Goal: Information Seeking & Learning: Learn about a topic

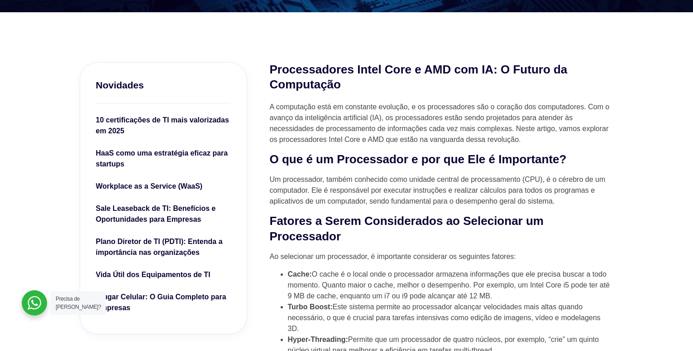
scroll to position [226, 0]
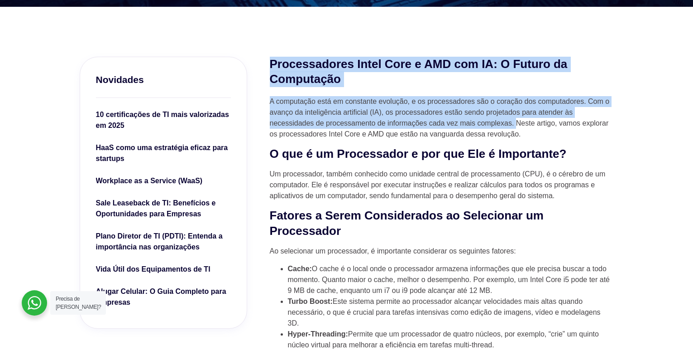
drag, startPoint x: 271, startPoint y: 61, endPoint x: 515, endPoint y: 124, distance: 252.4
copy div "Processadores Intel Core e AMD com IA: O Futuro da Computação A computação está…"
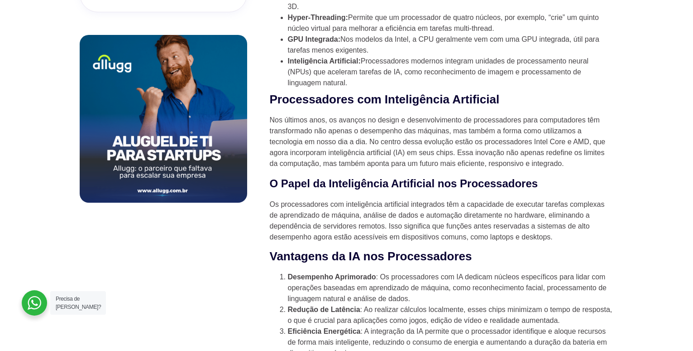
scroll to position [544, 0]
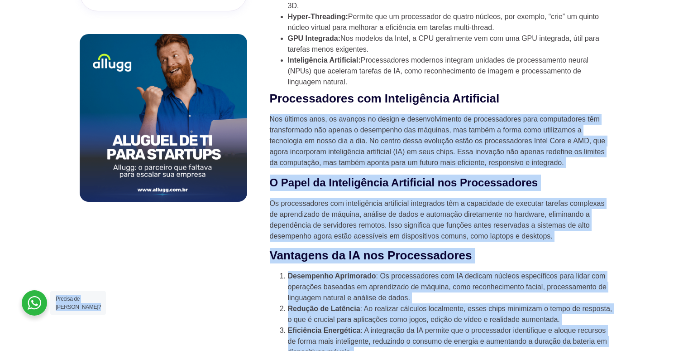
drag, startPoint x: 270, startPoint y: 122, endPoint x: 563, endPoint y: 235, distance: 313.6
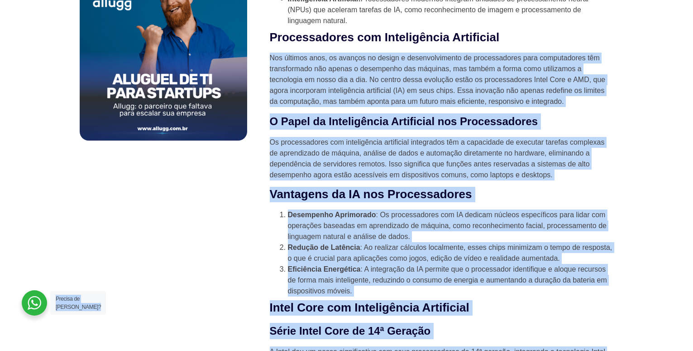
scroll to position [589, 0]
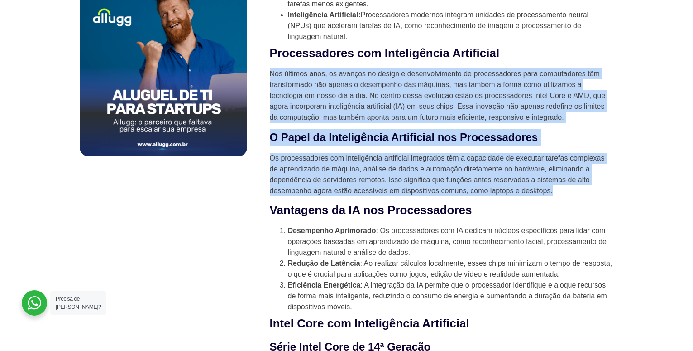
drag, startPoint x: 269, startPoint y: 73, endPoint x: 554, endPoint y: 193, distance: 309.1
copy div "Nos últimos anos, os avanços no design e desenvolvimento de processadores para …"
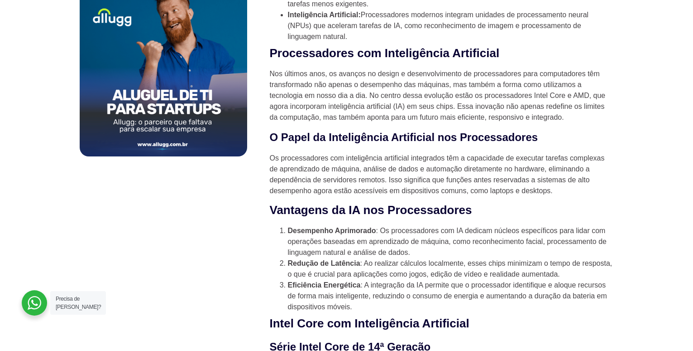
click at [271, 246] on ol "Desempenho Aprimorado : Os processadores com IA dedicam núcleos específicos par…" at bounding box center [442, 268] width 344 height 87
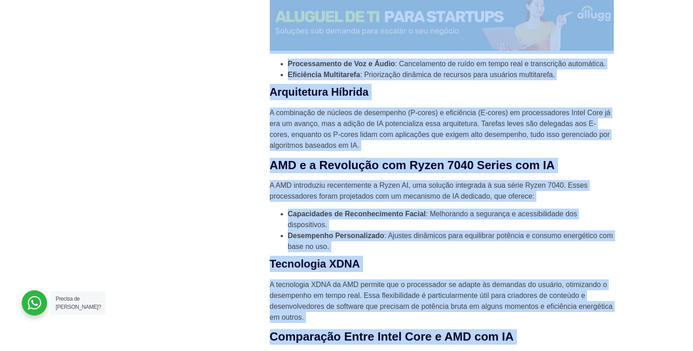
scroll to position [1078, 0]
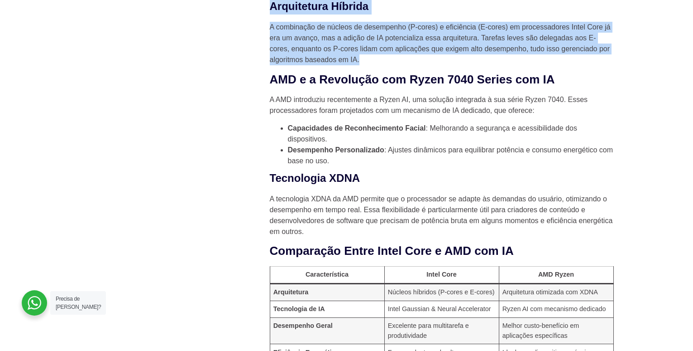
drag, startPoint x: 269, startPoint y: 55, endPoint x: 370, endPoint y: 70, distance: 102.5
click at [370, 70] on div "Processadores Intel Core e AMD com IA: O Futuro da Computação A computação está…" at bounding box center [441, 137] width 353 height 1874
copy div "Intel Core com Inteligência Artificial Série Intel Core de 14ª Geração A Intel …"
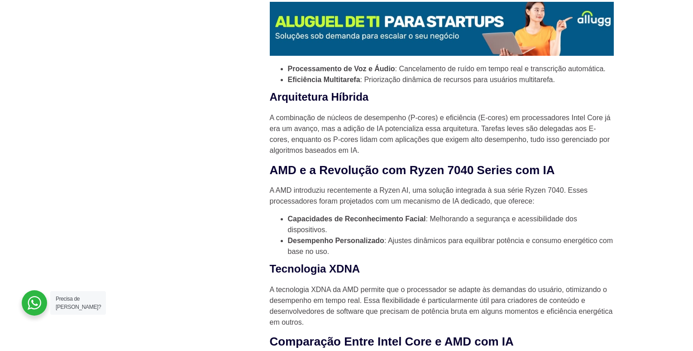
click at [213, 187] on div "Novidades 10 certificações de TI mais valorizadas em 2025 HaaS como uma estraté…" at bounding box center [163, 228] width 177 height 1874
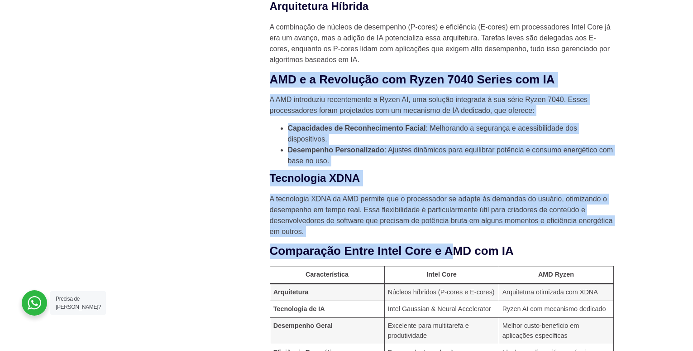
drag, startPoint x: 270, startPoint y: 82, endPoint x: 485, endPoint y: 246, distance: 269.8
click at [485, 246] on div "A computação está em constante evolução, e os processadores são o coração dos c…" at bounding box center [442, 61] width 344 height 1635
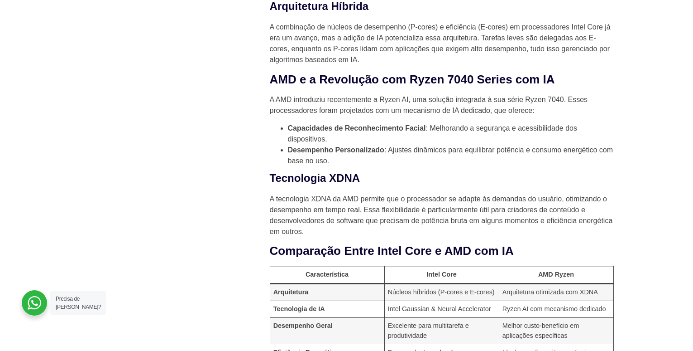
click at [219, 223] on div "Novidades 10 certificações de TI mais valorizadas em 2025 HaaS como uma estraté…" at bounding box center [163, 137] width 177 height 1874
click at [275, 199] on div "A computação está em constante evolução, e os processadores são o coração dos c…" at bounding box center [442, 61] width 344 height 1635
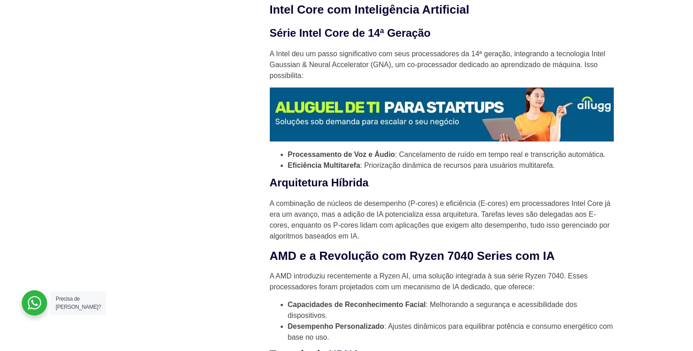
scroll to position [1033, 0]
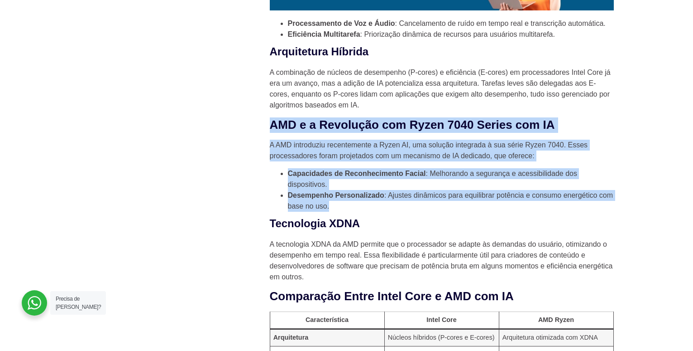
drag, startPoint x: 269, startPoint y: 132, endPoint x: 352, endPoint y: 212, distance: 115.3
click at [352, 212] on div "Processadores Intel Core e AMD com IA: O Futuro da Computação A computação está…" at bounding box center [441, 182] width 353 height 1874
copy div "AMD e a Revolução com Ryzen 7040 Series com IA A AMD introduziu recentemente a …"
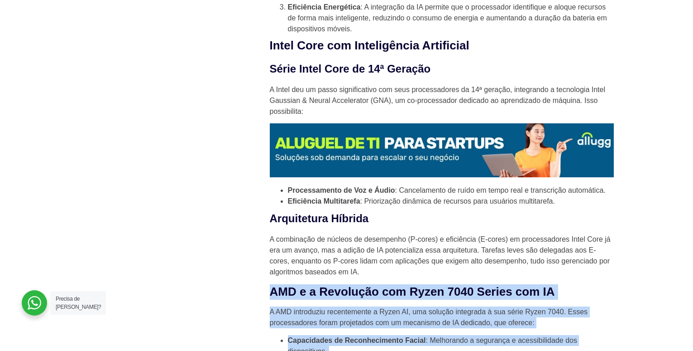
scroll to position [807, 0]
